Goal: Task Accomplishment & Management: Manage account settings

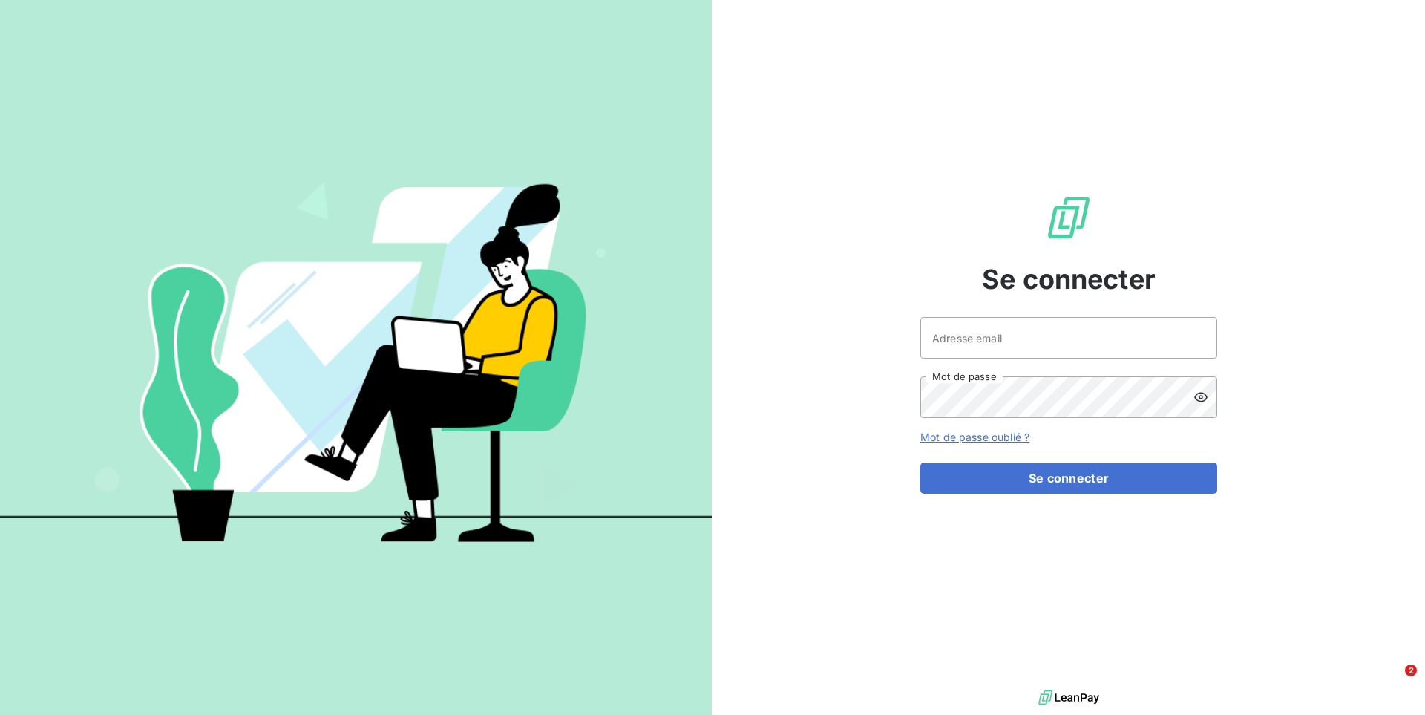
click at [1009, 298] on span "Se connecter" at bounding box center [1069, 279] width 174 height 40
click at [1006, 330] on input "Adresse email" at bounding box center [1069, 338] width 297 height 42
drag, startPoint x: 1052, startPoint y: 339, endPoint x: 973, endPoint y: 334, distance: 78.9
click at [973, 334] on input "admin@aaalocatour" at bounding box center [1069, 338] width 297 height 42
type input "admin@jvd"
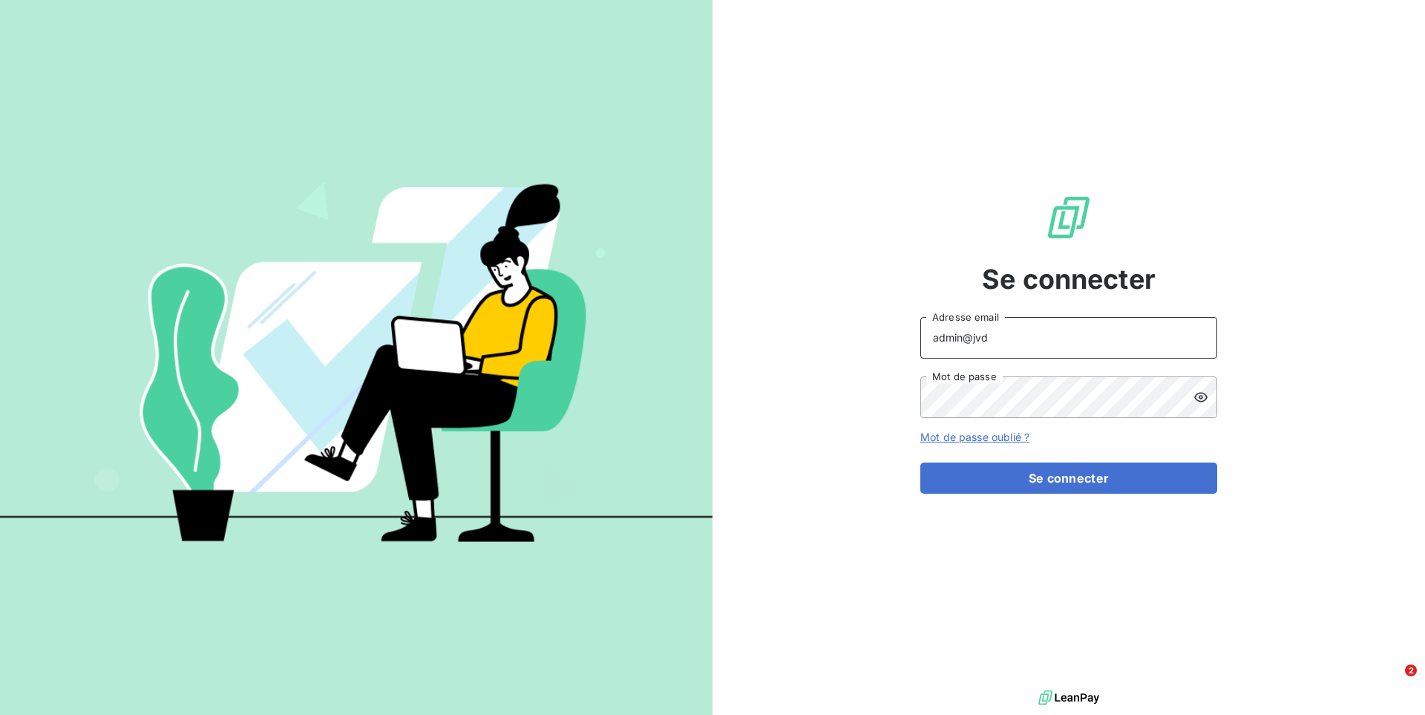
click at [921, 462] on button "Se connecter" at bounding box center [1069, 477] width 297 height 31
